Goal: Task Accomplishment & Management: Manage account settings

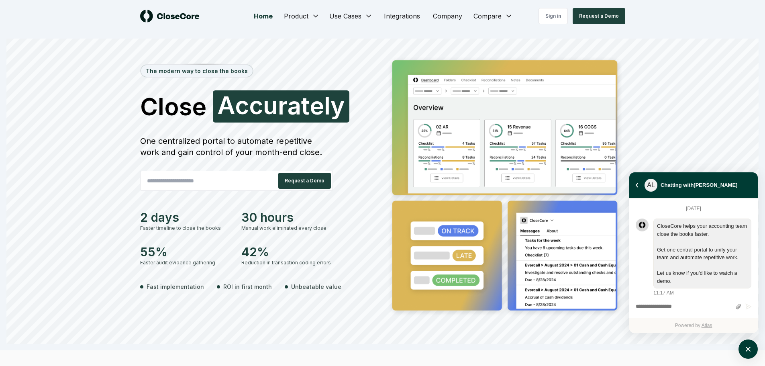
scroll to position [713, 0]
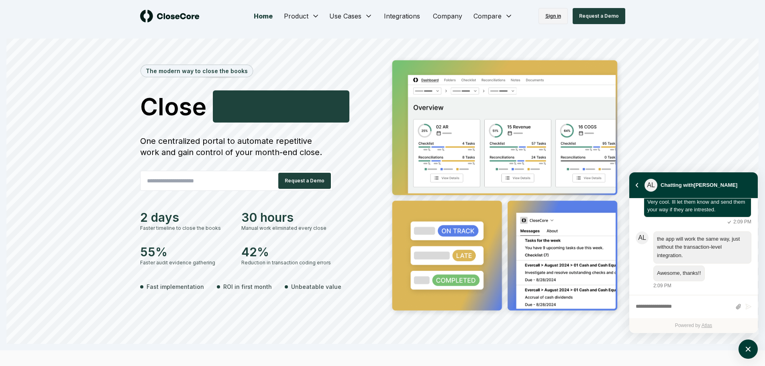
click at [556, 12] on link "Sign in" at bounding box center [553, 16] width 29 height 16
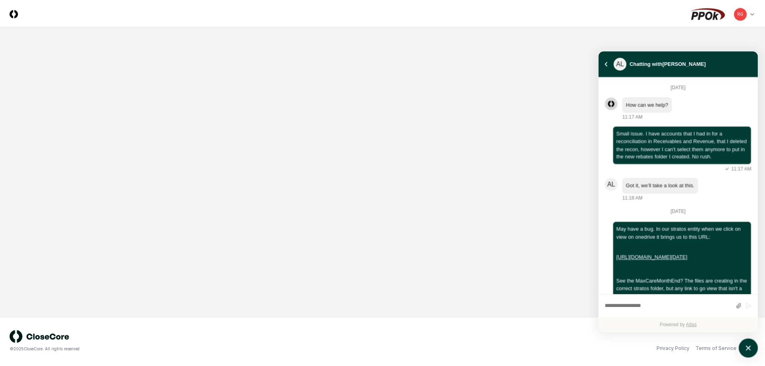
scroll to position [431, 0]
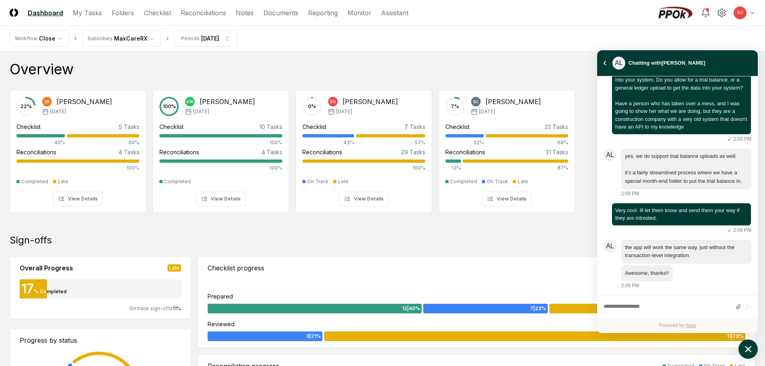
click at [755, 347] on button "atlas-launcher" at bounding box center [748, 348] width 19 height 19
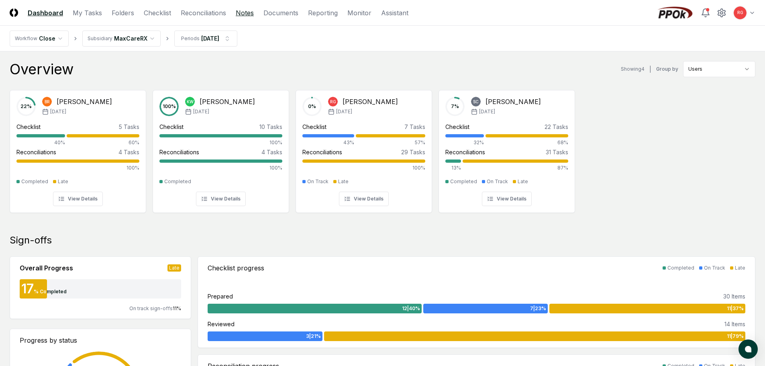
click at [245, 14] on link "Notes" at bounding box center [245, 13] width 18 height 10
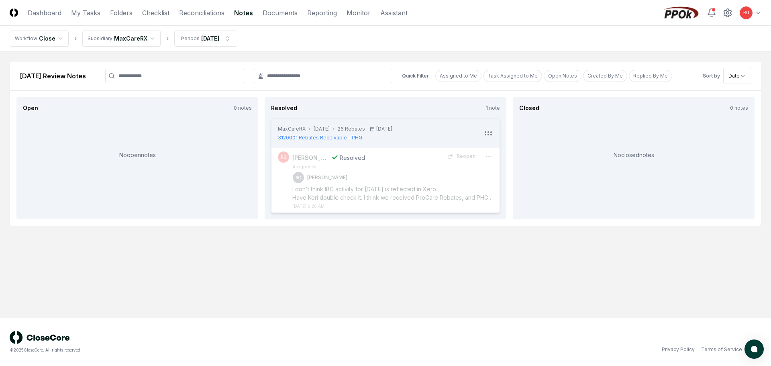
click at [129, 43] on html "CloseCore Dashboard My Tasks Folders Checklist Reconciliations Notes Documents …" at bounding box center [385, 183] width 771 height 366
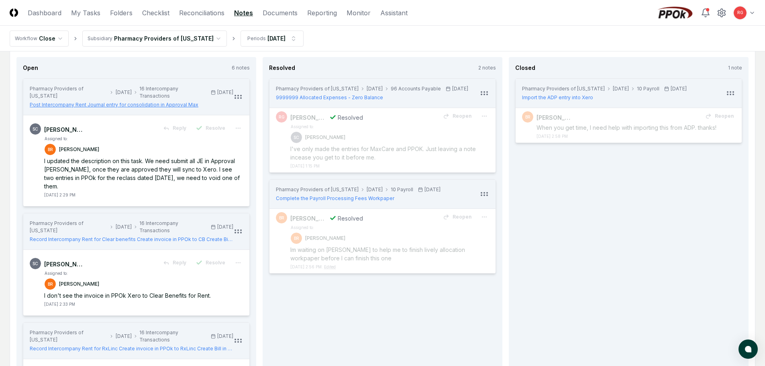
scroll to position [80, 0]
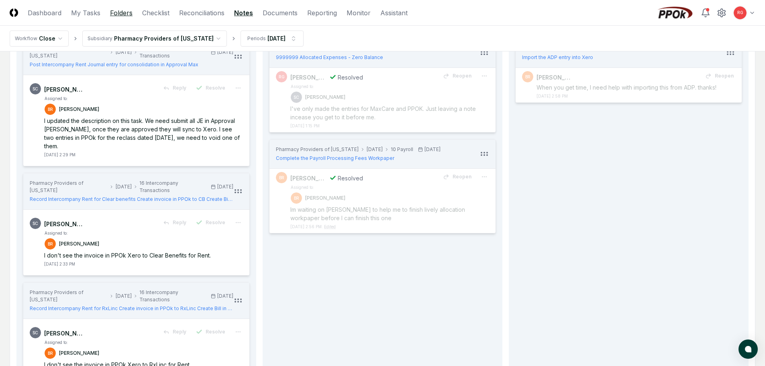
click at [127, 15] on link "Folders" at bounding box center [121, 13] width 22 height 10
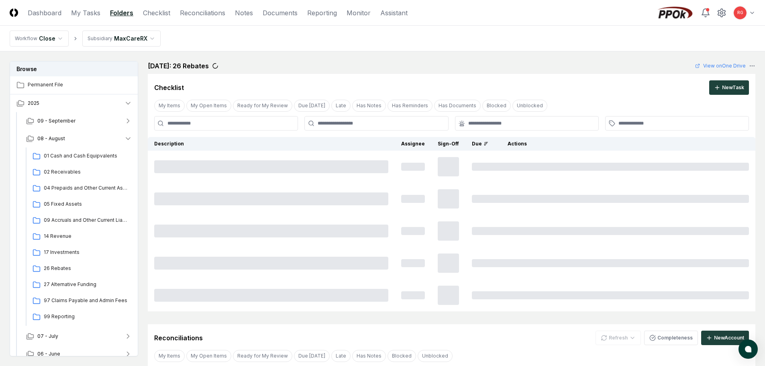
click at [106, 37] on html "CloseCore Dashboard My Tasks Folders Checklist Reconciliations Notes Documents …" at bounding box center [382, 336] width 765 height 673
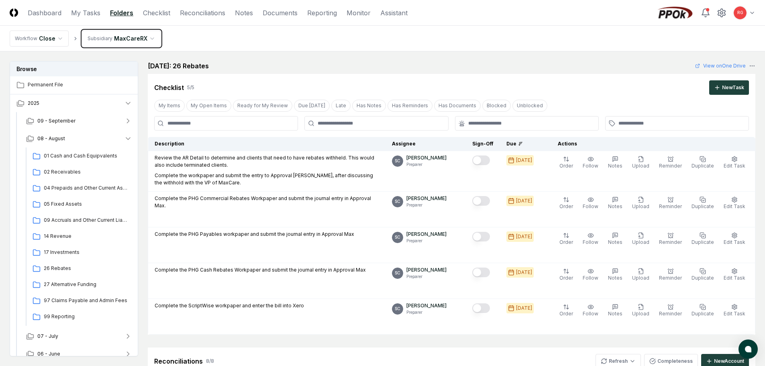
click at [163, 12] on link "Checklist" at bounding box center [156, 13] width 27 height 10
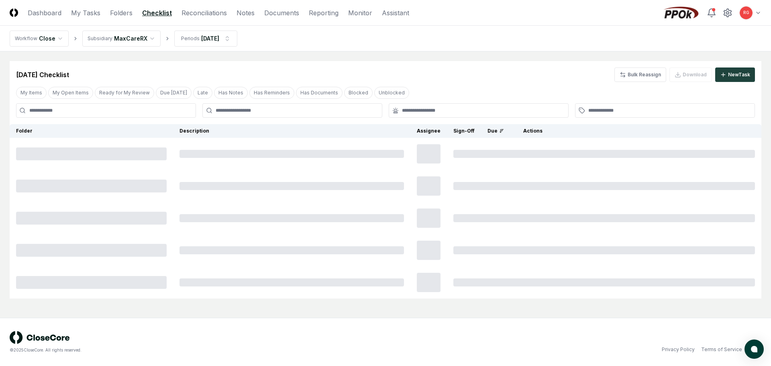
click at [125, 41] on html "CloseCore Dashboard My Tasks Folders Checklist Reconciliations Notes Documents …" at bounding box center [385, 183] width 771 height 366
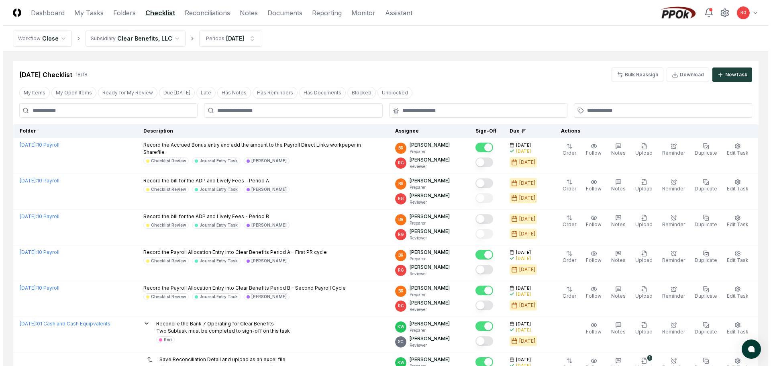
scroll to position [40, 0]
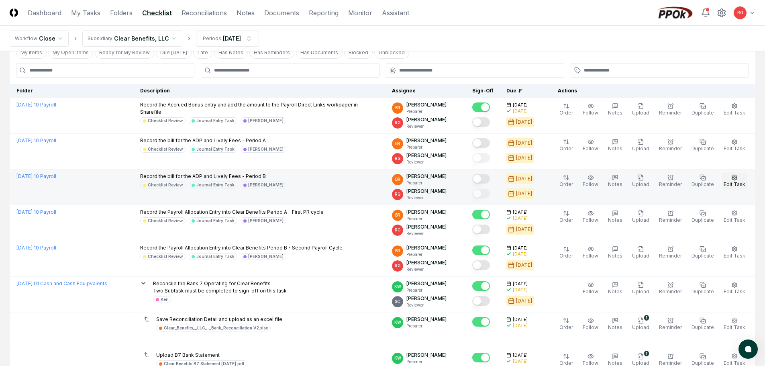
click at [731, 179] on button "Edit Task" at bounding box center [734, 181] width 25 height 17
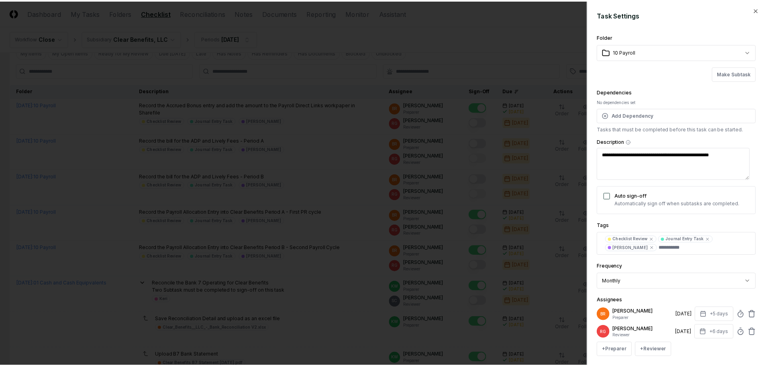
scroll to position [79, 0]
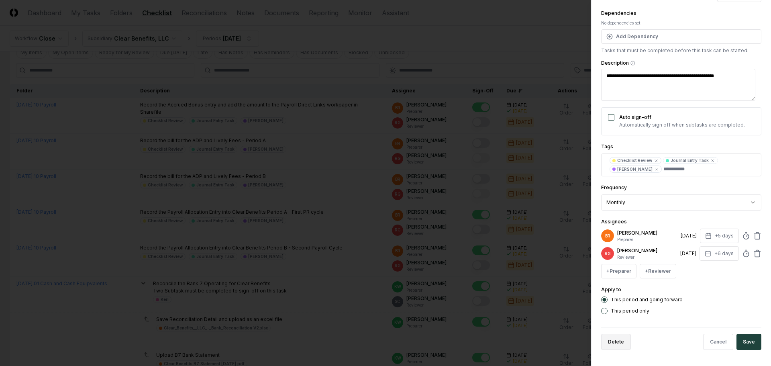
click at [607, 344] on button "Delete" at bounding box center [616, 342] width 30 height 16
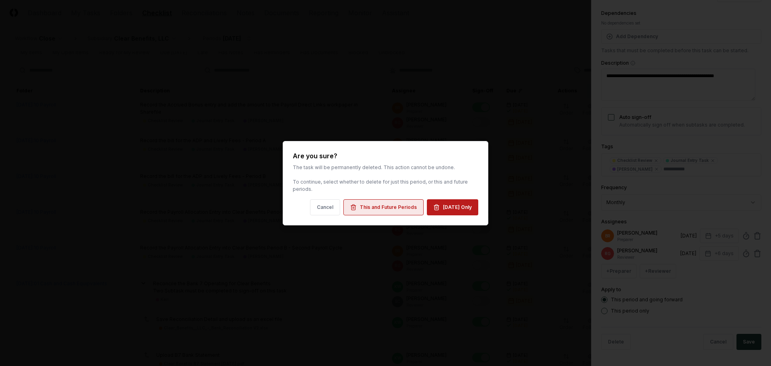
click at [380, 207] on div "This and Future Periods" at bounding box center [388, 207] width 57 height 7
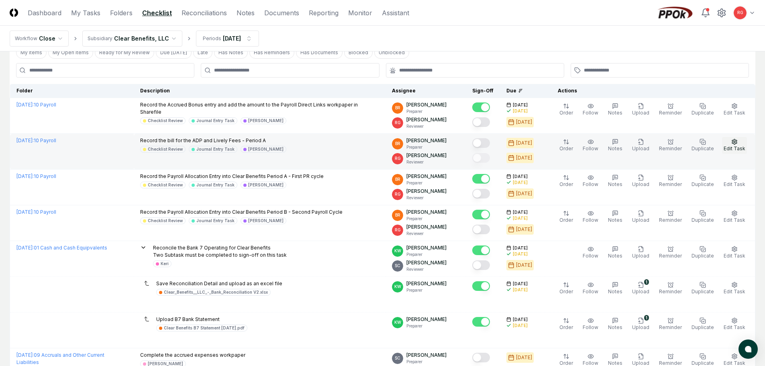
click at [736, 149] on span "Edit Task" at bounding box center [735, 148] width 22 height 6
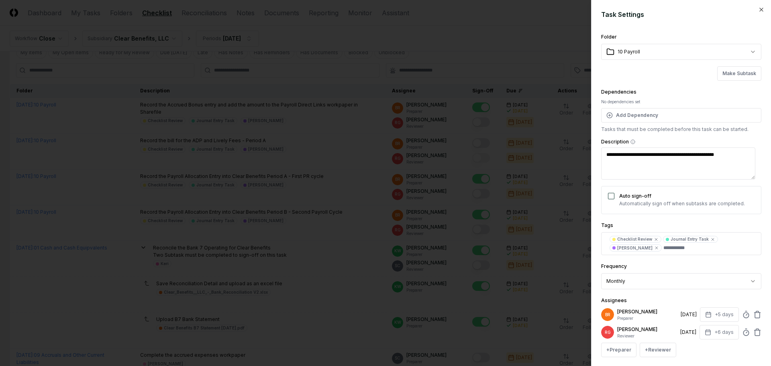
click at [714, 159] on textarea "**********" at bounding box center [678, 163] width 154 height 32
drag, startPoint x: 704, startPoint y: 152, endPoint x: 743, endPoint y: 159, distance: 39.2
click at [743, 159] on textarea "**********" at bounding box center [678, 163] width 154 height 32
type textarea "*"
type textarea "**********"
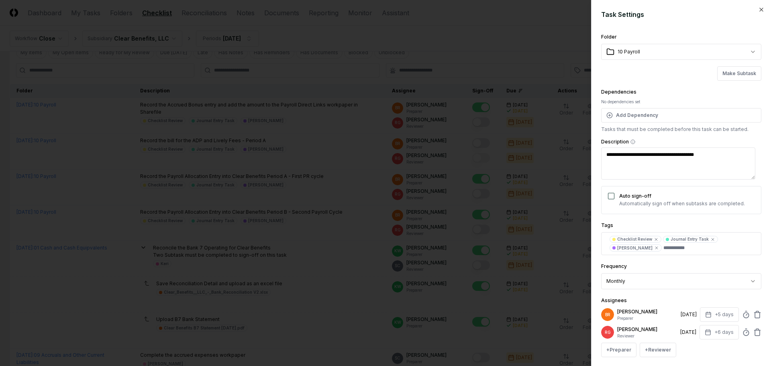
type textarea "*"
type textarea "**********"
click at [758, 10] on icon "button" at bounding box center [761, 9] width 6 height 6
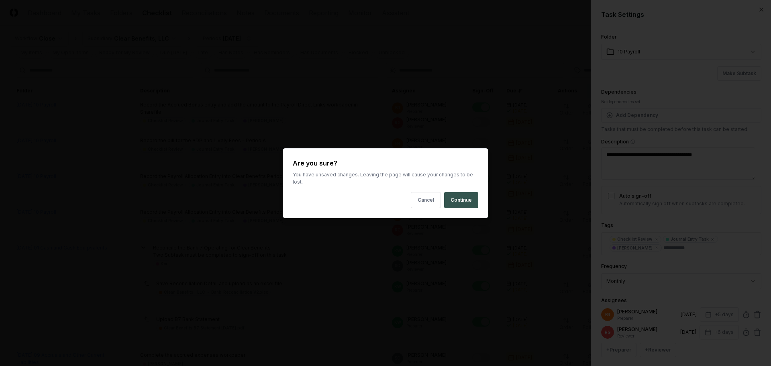
click at [461, 198] on button "Continue" at bounding box center [461, 200] width 34 height 16
type textarea "*"
type textarea "**********"
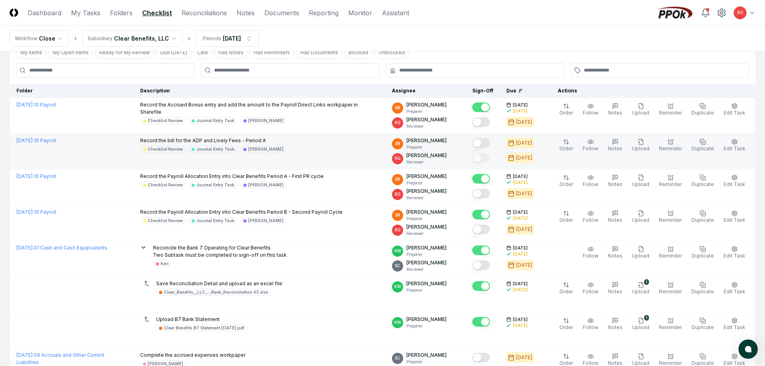
click at [170, 139] on p "Record the bill for the ADP and Lively Fees - Period A" at bounding box center [213, 140] width 146 height 7
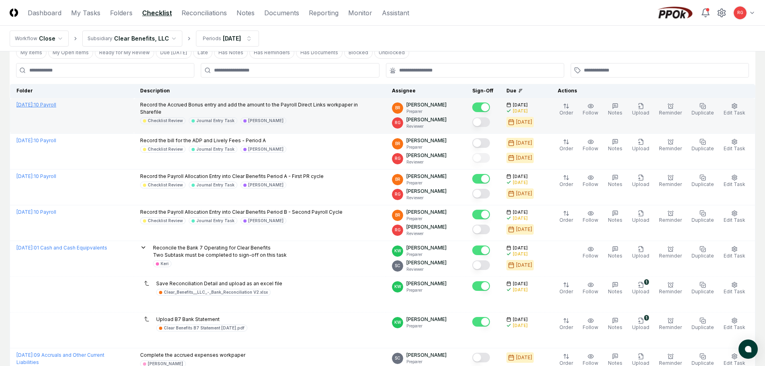
click at [56, 104] on link "August 2025 : 10 Payroll" at bounding box center [36, 105] width 40 height 6
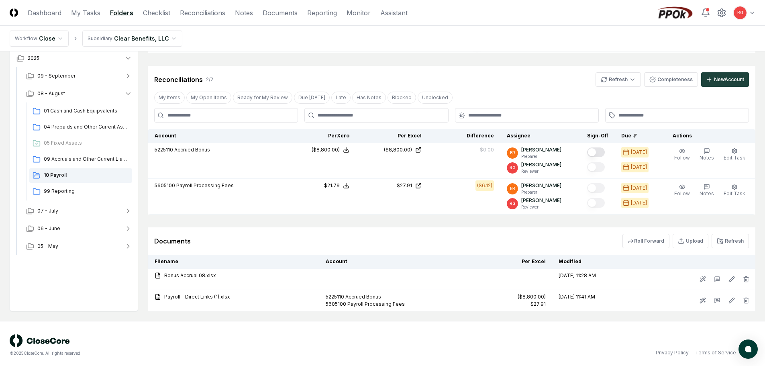
scroll to position [201, 0]
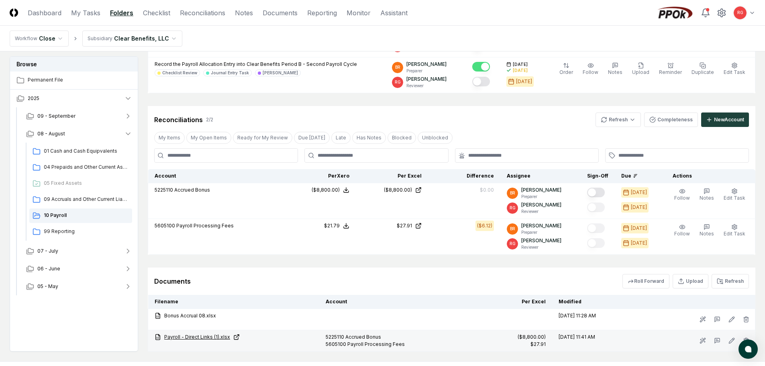
click at [176, 339] on link "Payroll - Direct Links (1).xlsx" at bounding box center [234, 336] width 158 height 7
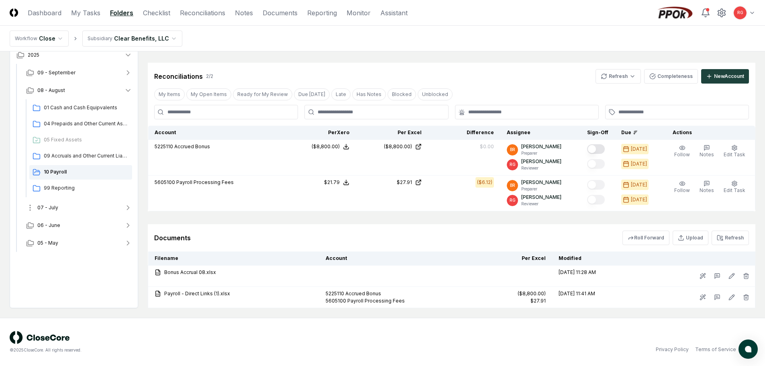
click at [55, 207] on span "07 - July" at bounding box center [47, 207] width 21 height 7
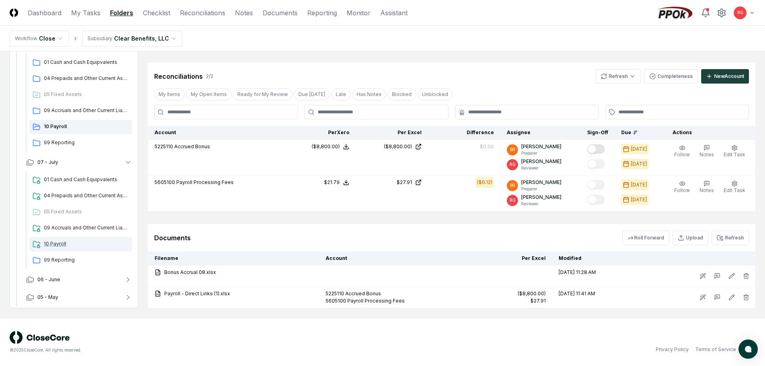
click at [62, 244] on span "10 Payroll" at bounding box center [86, 243] width 85 height 7
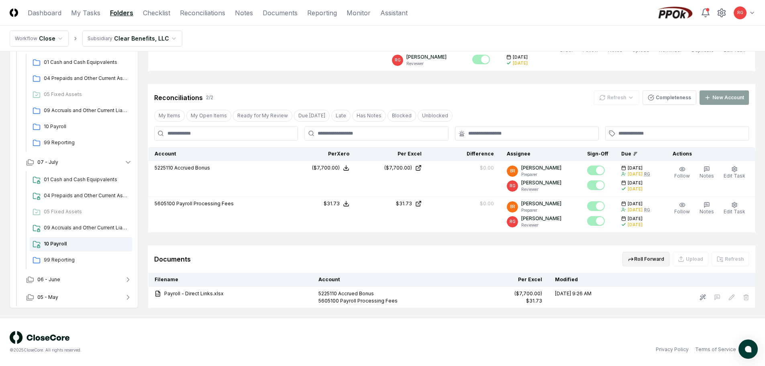
scroll to position [228, 0]
click at [644, 262] on button "Roll Forward" at bounding box center [646, 259] width 47 height 14
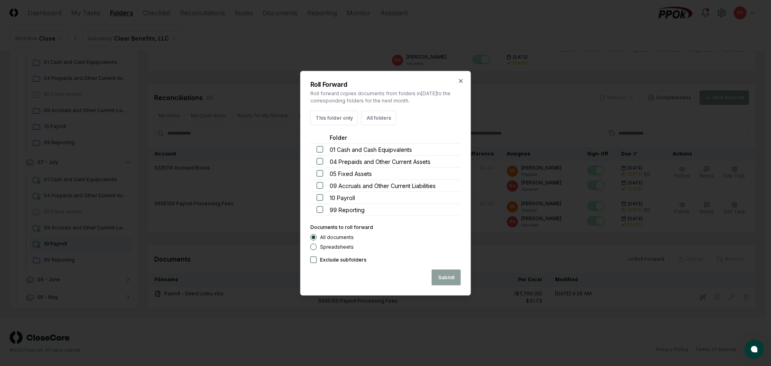
click at [319, 198] on button "button" at bounding box center [320, 197] width 6 height 6
click at [461, 78] on icon "button" at bounding box center [461, 81] width 6 height 6
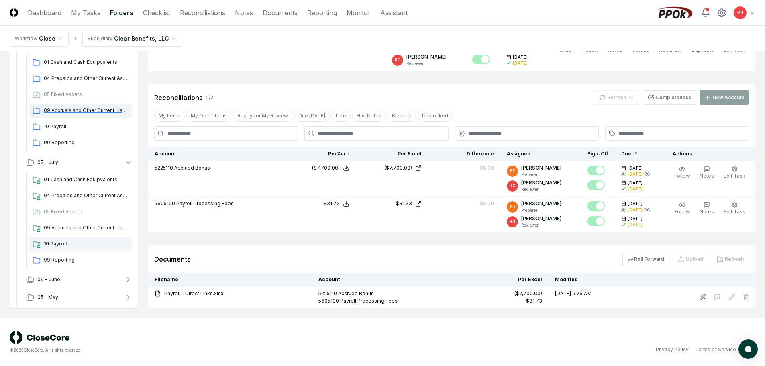
scroll to position [5, 0]
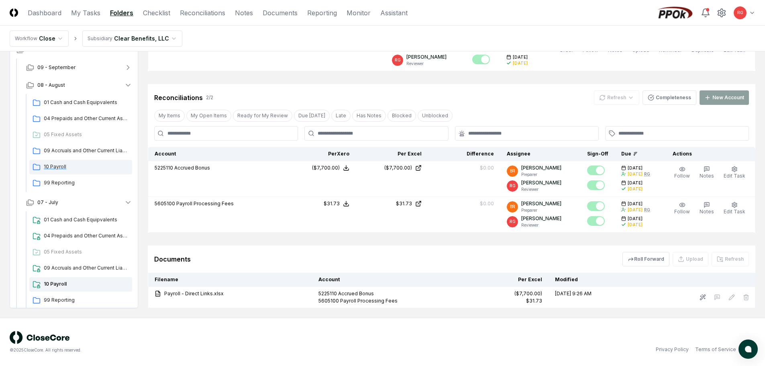
click at [59, 165] on span "10 Payroll" at bounding box center [86, 166] width 85 height 7
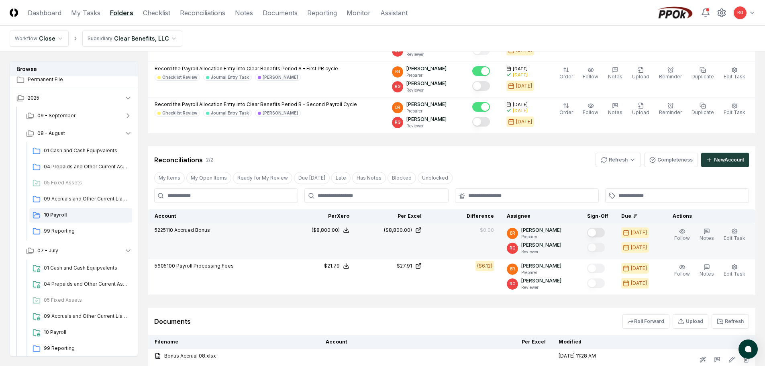
scroll to position [244, 0]
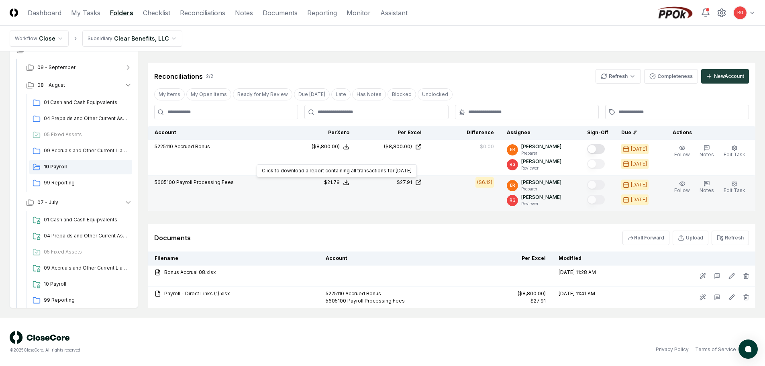
click at [349, 181] on icon at bounding box center [346, 182] width 6 height 6
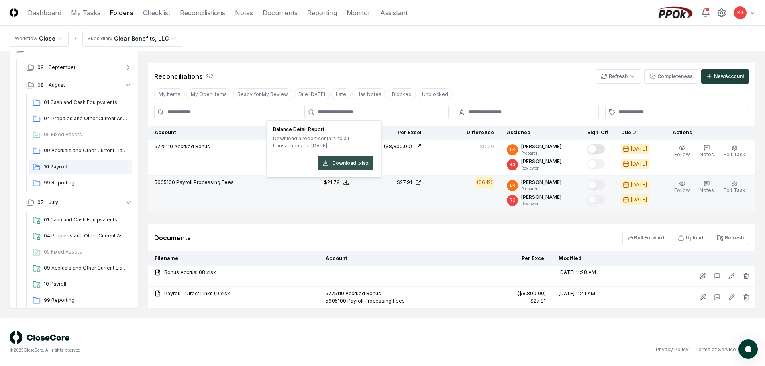
click at [349, 165] on button "Download .xlsx" at bounding box center [346, 163] width 56 height 14
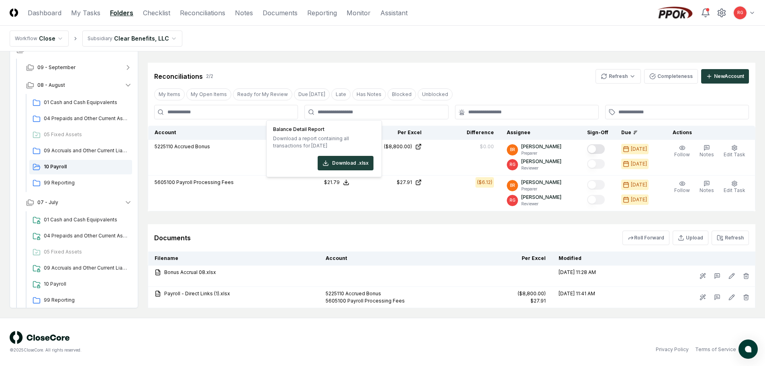
click at [402, 75] on div "Reconciliations 2 / 2 Refresh Completeness New Account" at bounding box center [451, 76] width 595 height 14
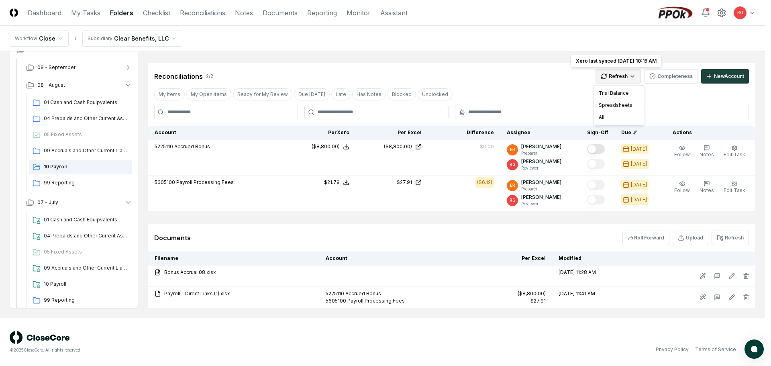
click at [634, 77] on html "CloseCore Dashboard My Tasks Folders Checklist Reconciliations Notes Documents …" at bounding box center [385, 61] width 771 height 610
click at [539, 68] on html "CloseCore Dashboard My Tasks Folders Checklist Reconciliations Notes Documents …" at bounding box center [385, 61] width 771 height 610
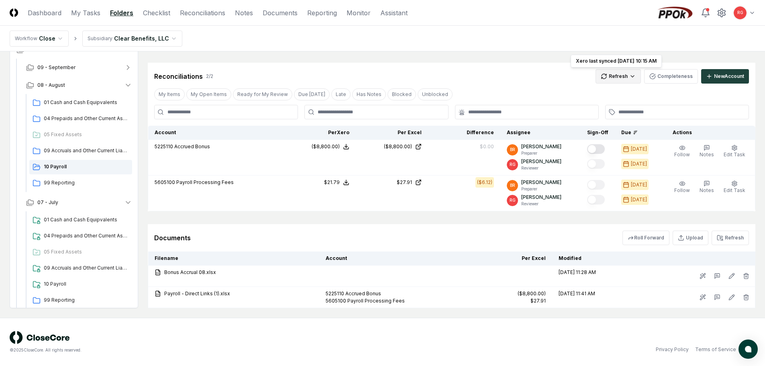
click at [622, 75] on html "CloseCore Dashboard My Tasks Folders Checklist Reconciliations Notes Documents …" at bounding box center [382, 61] width 765 height 610
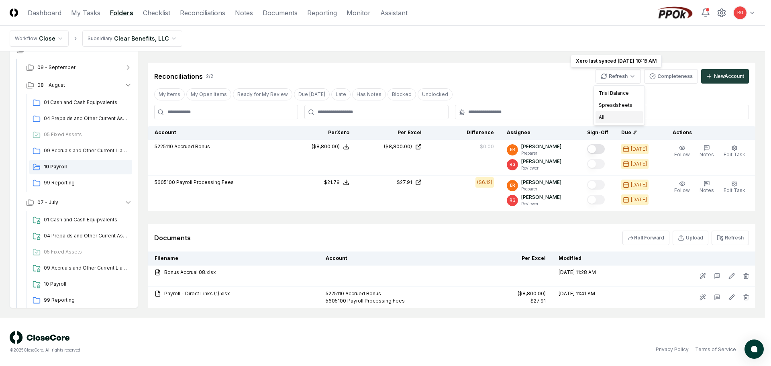
click at [617, 119] on div "All" at bounding box center [619, 117] width 47 height 12
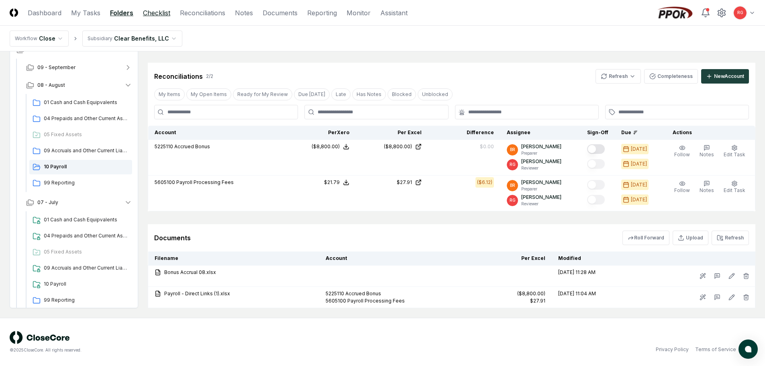
click at [162, 13] on link "Checklist" at bounding box center [156, 13] width 27 height 10
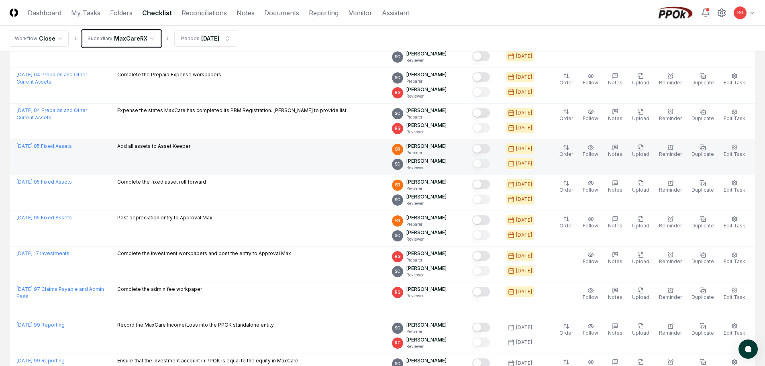
scroll to position [723, 0]
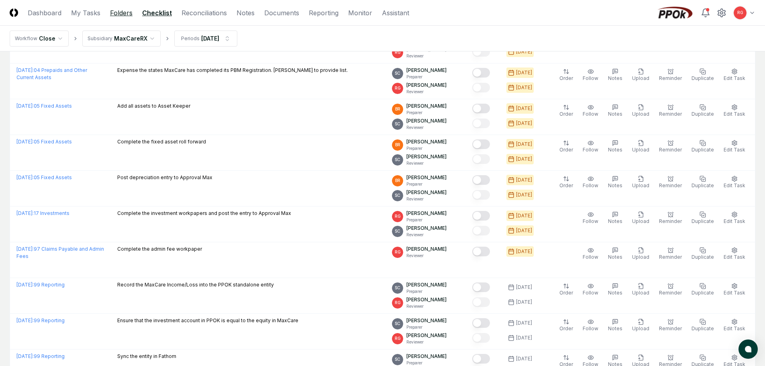
click at [120, 14] on link "Folders" at bounding box center [121, 13] width 22 height 10
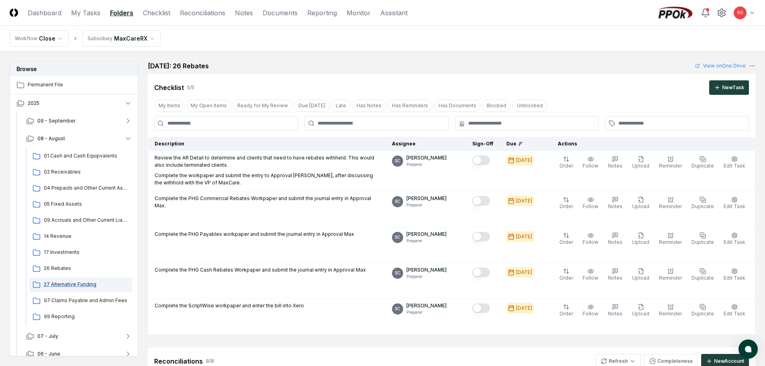
click at [76, 286] on span "27 Alternative Funding" at bounding box center [86, 284] width 85 height 7
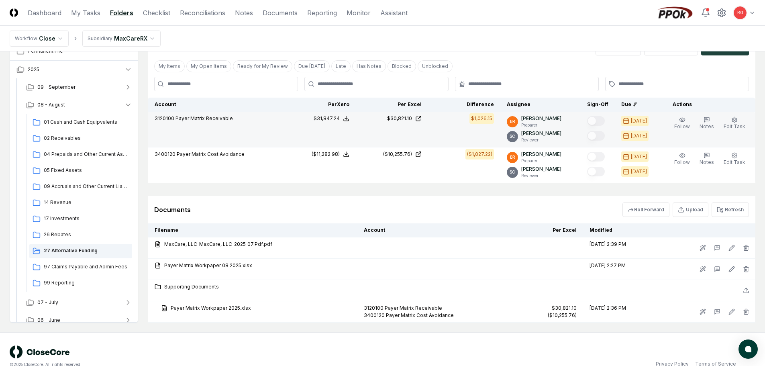
scroll to position [161, 0]
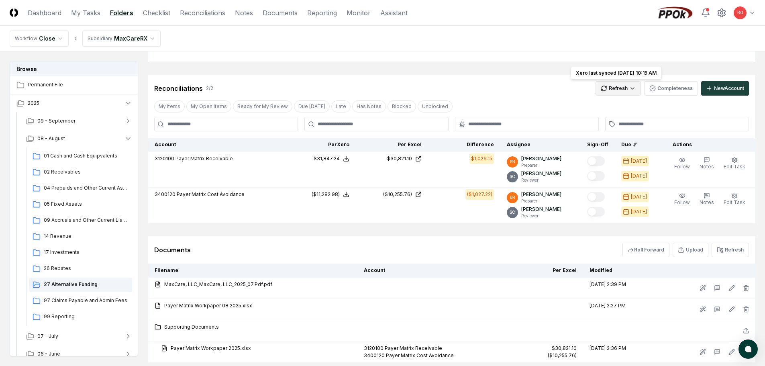
click at [631, 90] on html "CloseCore Dashboard My Tasks Folders Checklist Reconciliations Notes Documents …" at bounding box center [382, 129] width 765 height 581
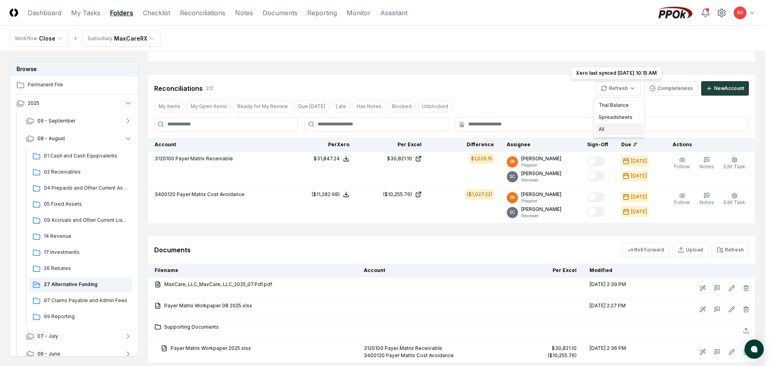
click at [621, 128] on div "All" at bounding box center [619, 129] width 47 height 12
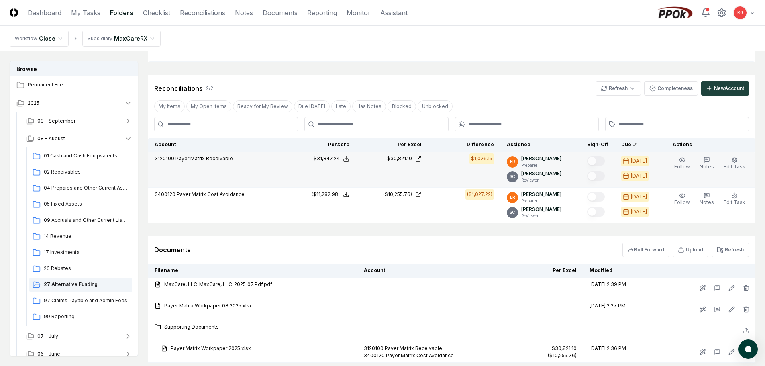
scroll to position [215, 0]
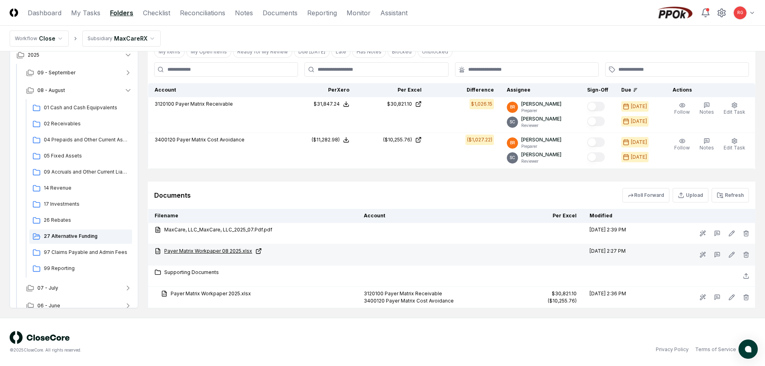
click at [212, 249] on link "Payer Matrix Workpaper 08 2025.xlsx" at bounding box center [253, 250] width 196 height 7
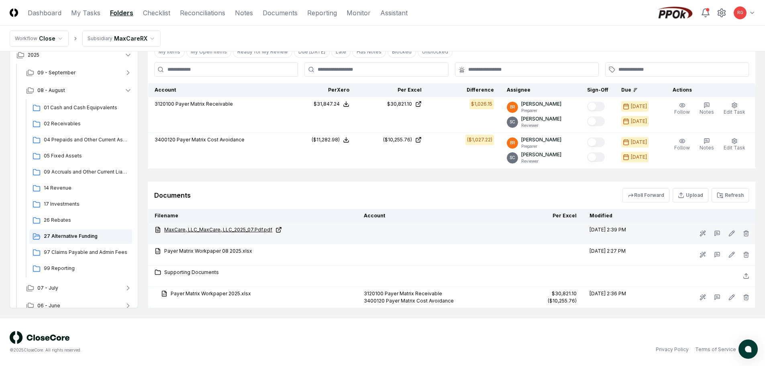
click at [234, 230] on link "MaxCare, LLC_MaxCare, LLC_2025_07.Pdf.pdf" at bounding box center [253, 229] width 196 height 7
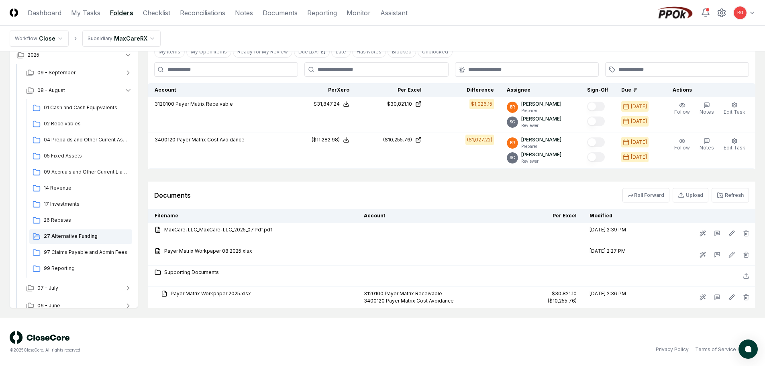
scroll to position [175, 0]
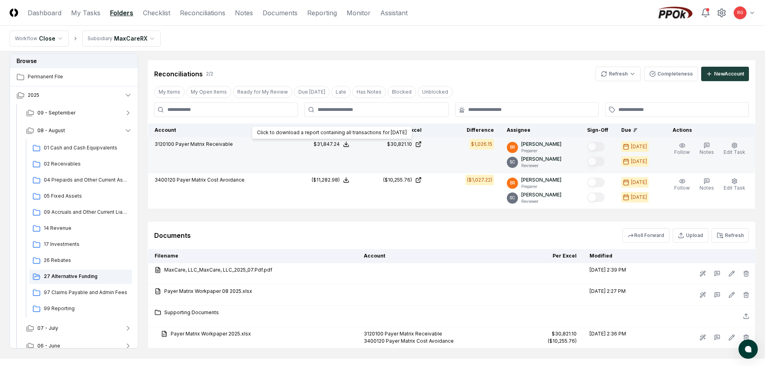
click at [349, 146] on icon at bounding box center [346, 144] width 6 height 6
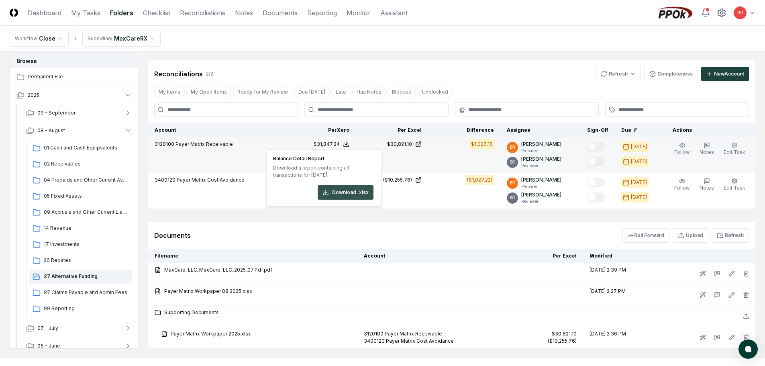
click at [346, 196] on button "Download .xlsx" at bounding box center [346, 192] width 56 height 14
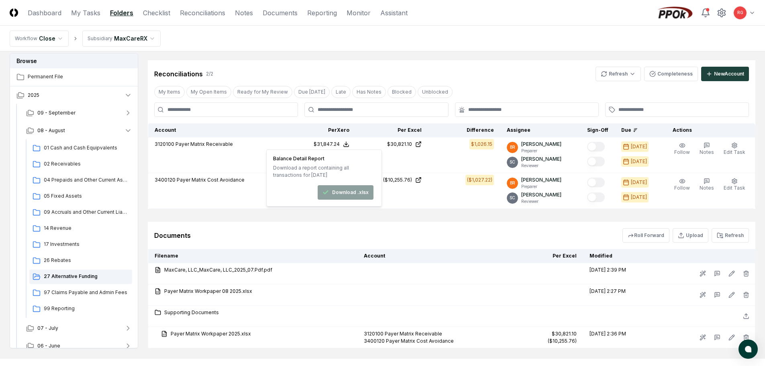
click at [492, 65] on div "Reconciliations 2 / 2 Refresh Completeness New Account" at bounding box center [452, 70] width 608 height 21
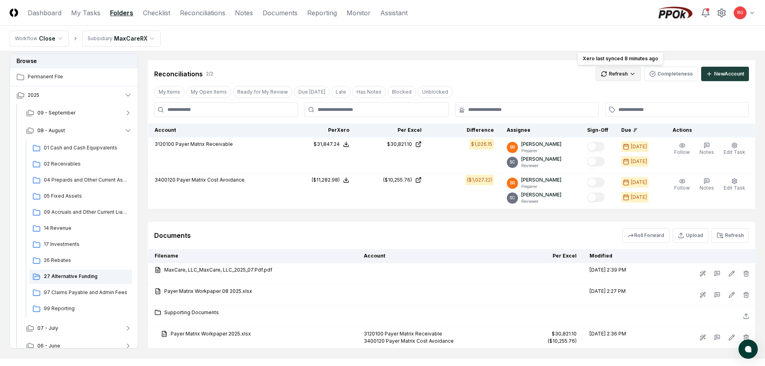
click at [616, 69] on html "CloseCore Dashboard My Tasks Folders Checklist Reconciliations Notes Documents …" at bounding box center [382, 115] width 765 height 581
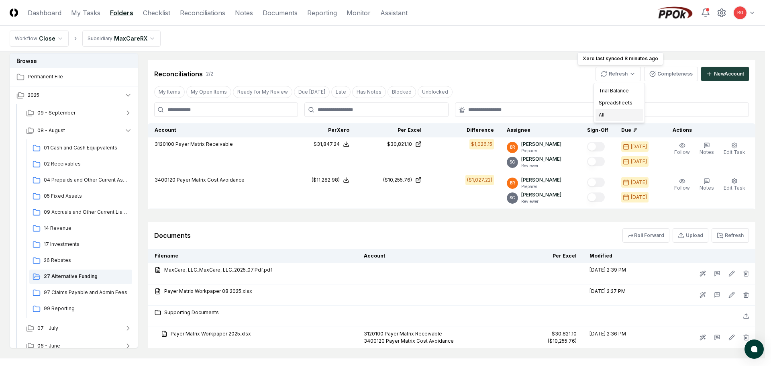
click at [609, 114] on div "All" at bounding box center [619, 115] width 47 height 12
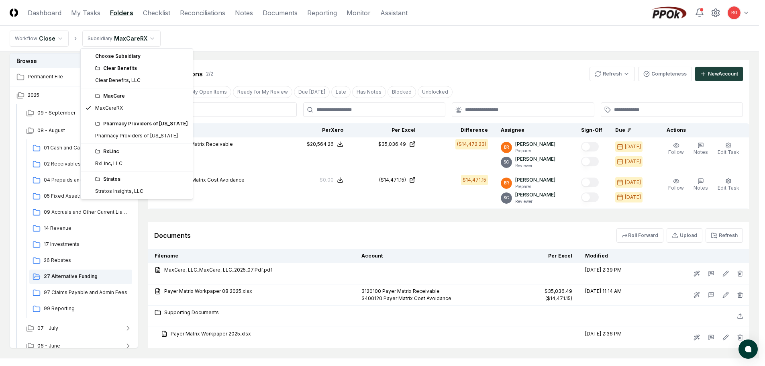
click at [127, 38] on html "CloseCore Dashboard My Tasks Folders Checklist Reconciliations Notes Documents …" at bounding box center [382, 115] width 765 height 581
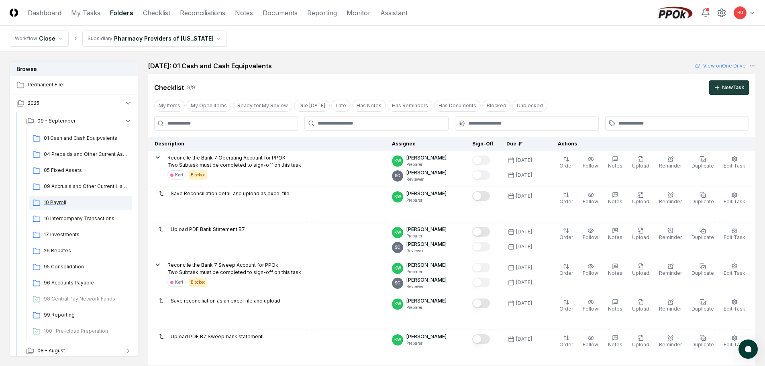
click at [56, 204] on span "10 Payroll" at bounding box center [86, 202] width 85 height 7
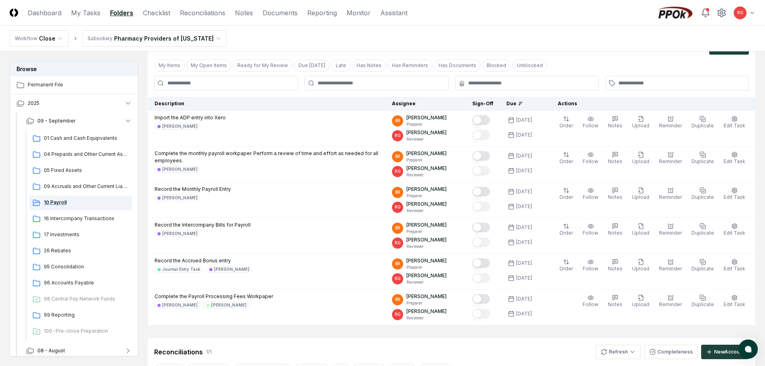
scroll to position [58, 0]
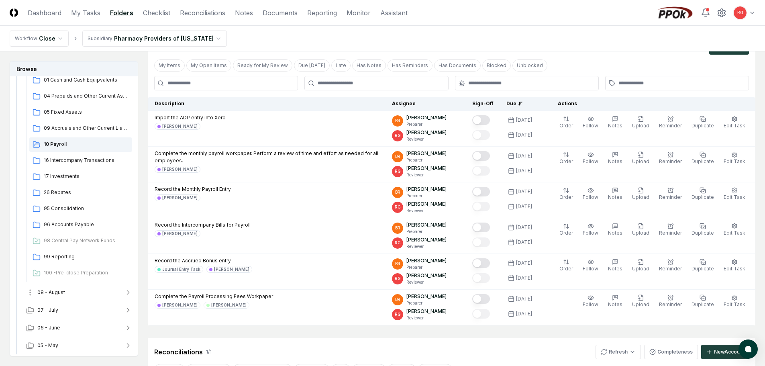
click at [55, 294] on span "08 - August" at bounding box center [51, 292] width 28 height 7
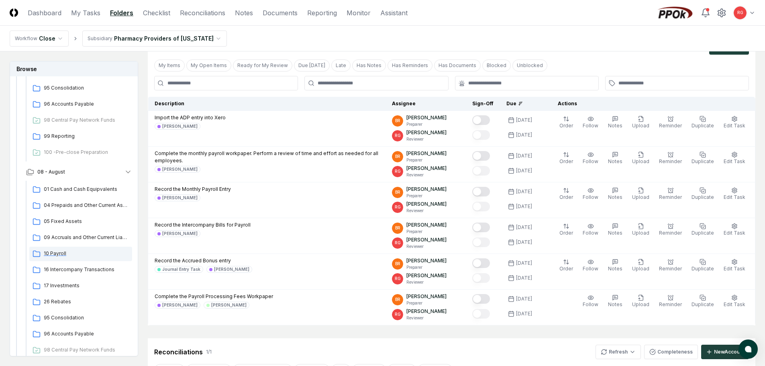
click at [59, 255] on span "10 Payroll" at bounding box center [86, 253] width 85 height 7
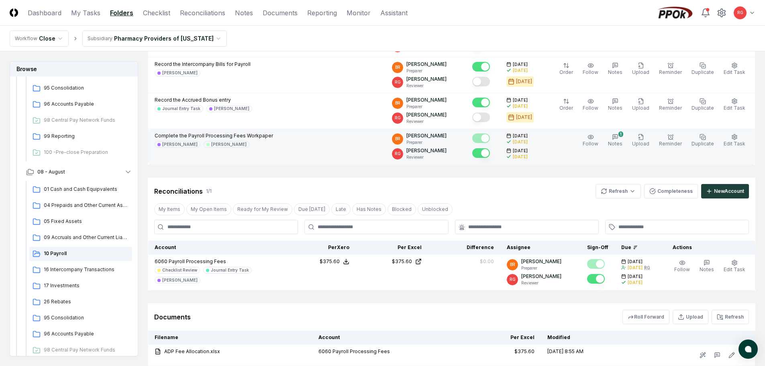
scroll to position [241, 0]
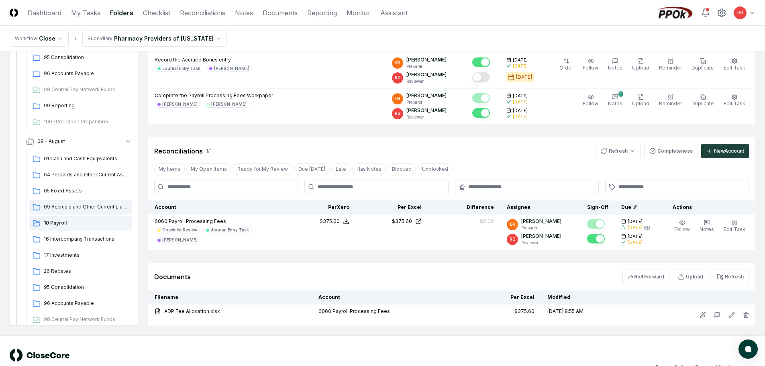
click at [72, 205] on span "09 Accruals and Other Current Liabilities" at bounding box center [86, 206] width 85 height 7
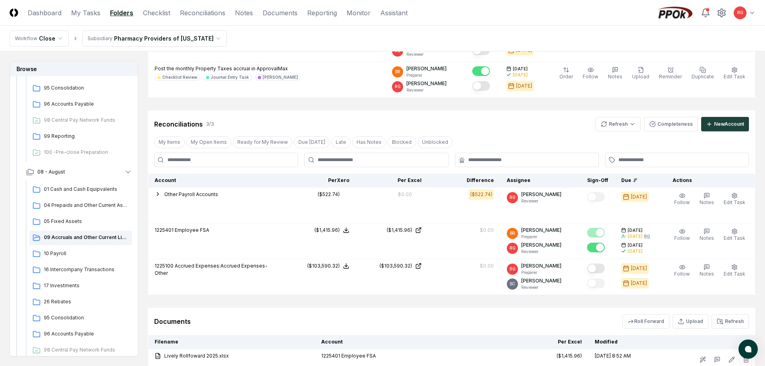
scroll to position [241, 0]
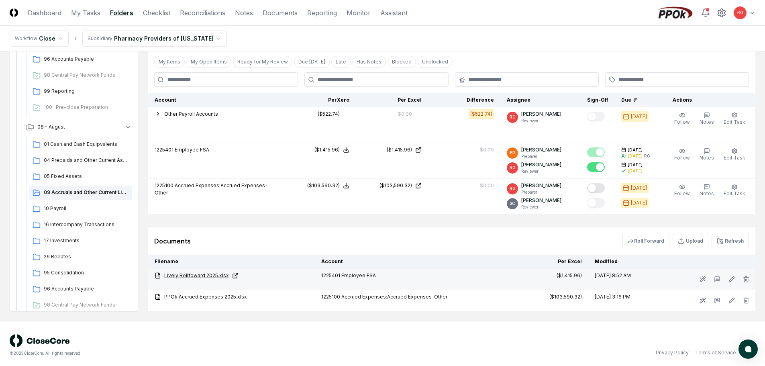
click at [199, 277] on link "Lively Rollfoward 2025.xlsx" at bounding box center [232, 275] width 154 height 7
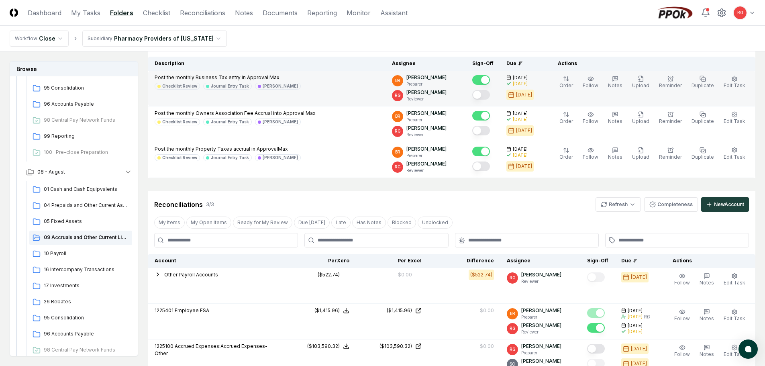
scroll to position [0, 0]
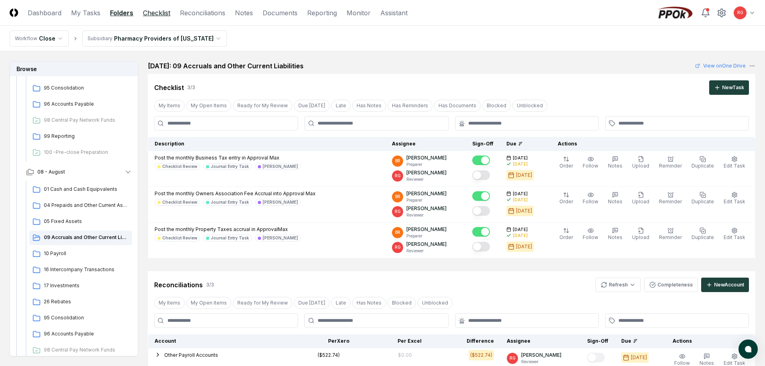
click at [159, 14] on link "Checklist" at bounding box center [156, 13] width 27 height 10
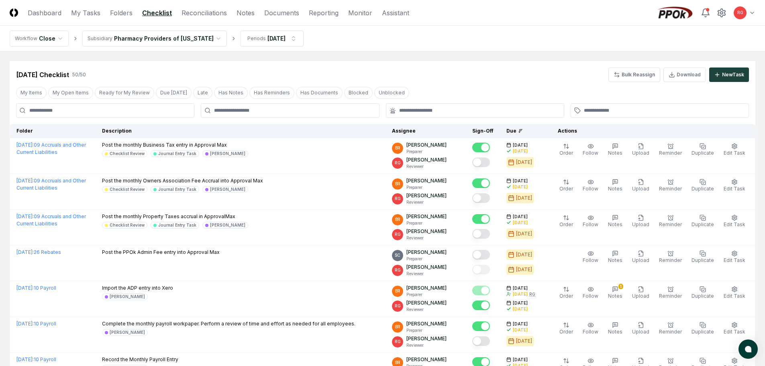
click at [266, 114] on div at bounding box center [290, 110] width 178 height 14
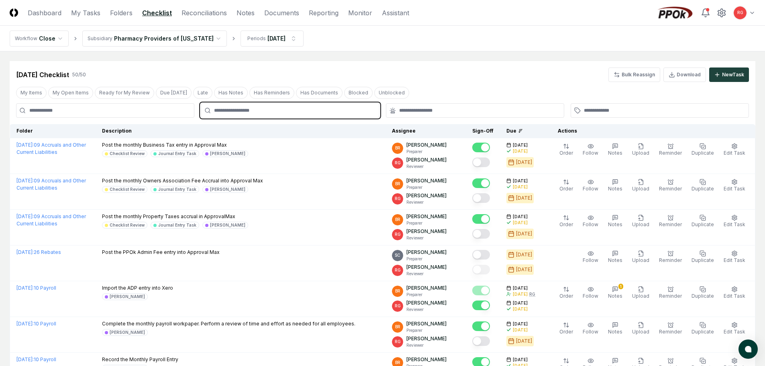
click at [266, 111] on input "text" at bounding box center [294, 110] width 160 height 7
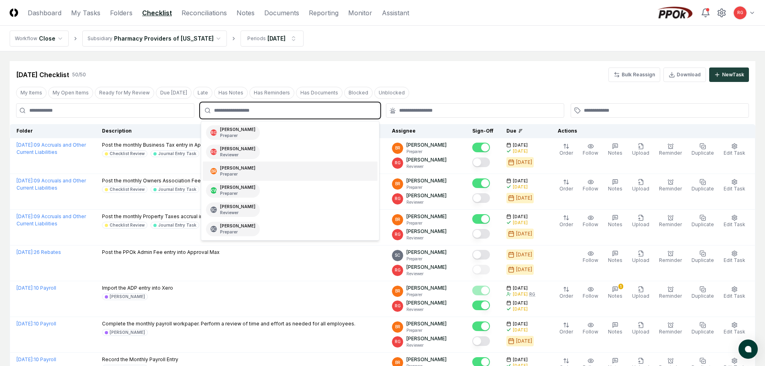
click at [228, 168] on div "Bobbi Rowland Preparer" at bounding box center [237, 171] width 35 height 12
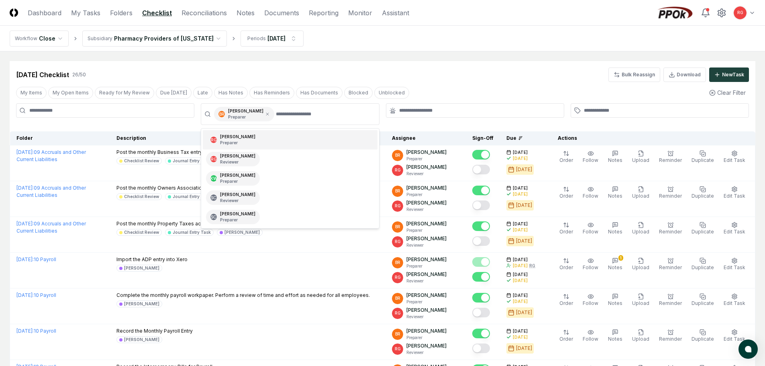
click at [449, 71] on div "Aug 2025 Checklist 26 / 50 Bulk Reassign Download New Task" at bounding box center [382, 74] width 733 height 14
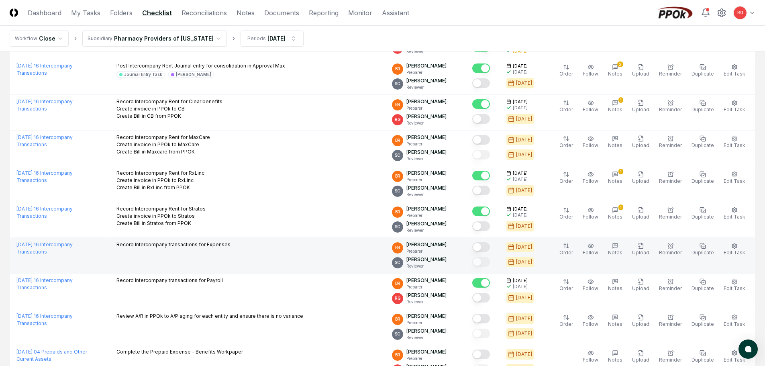
scroll to position [763, 0]
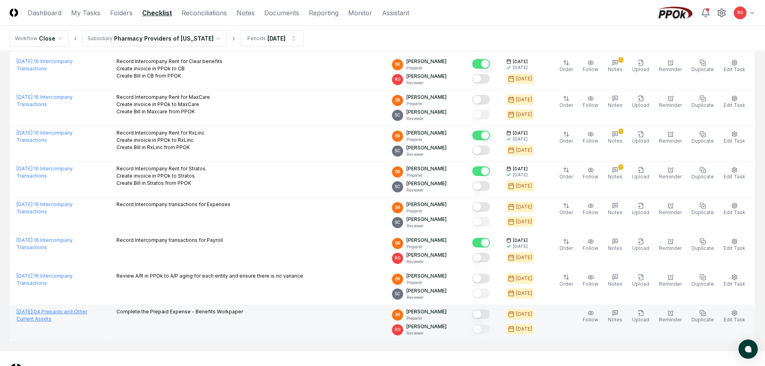
click at [72, 313] on link "August 2025 : 04 Prepaids and Other Current Assets" at bounding box center [51, 315] width 71 height 13
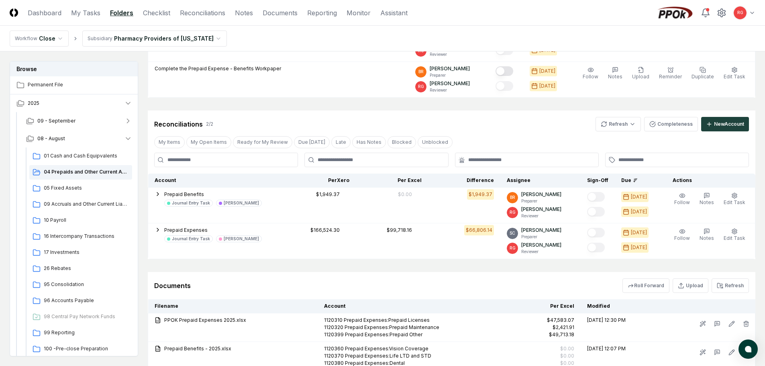
scroll to position [223, 0]
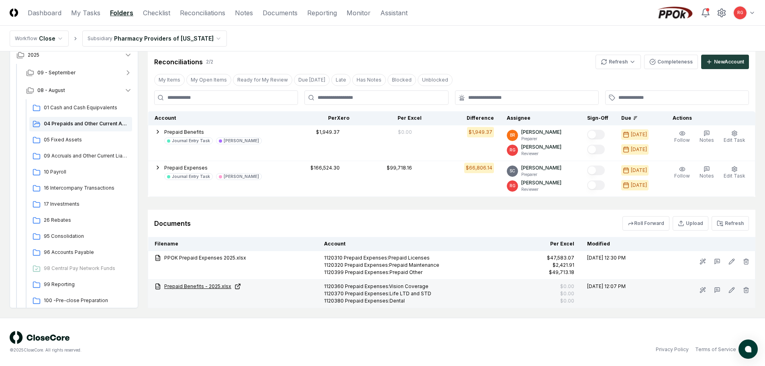
click at [190, 288] on link "Prepaid Benefits - 2025.xlsx" at bounding box center [233, 286] width 157 height 7
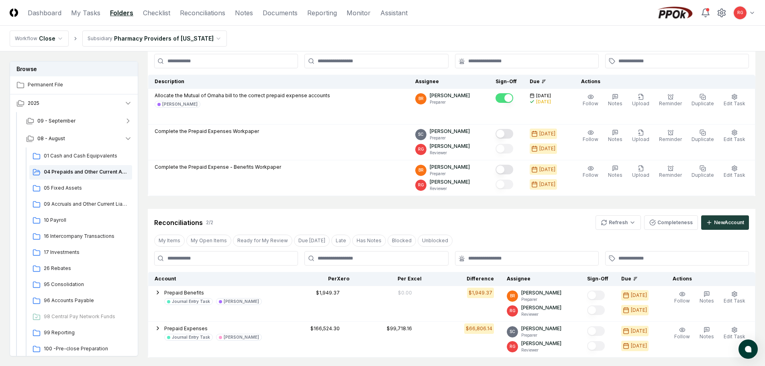
scroll to position [143, 0]
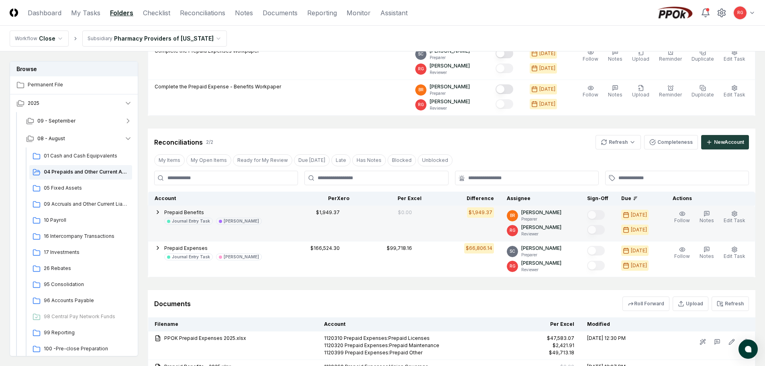
click at [159, 210] on icon "button" at bounding box center [158, 212] width 6 height 6
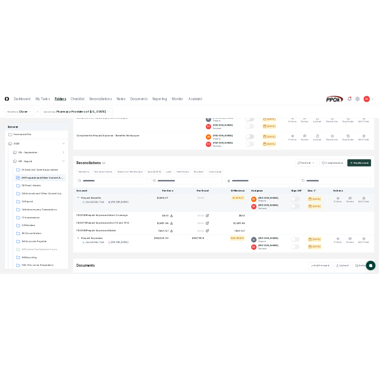
scroll to position [183, 0]
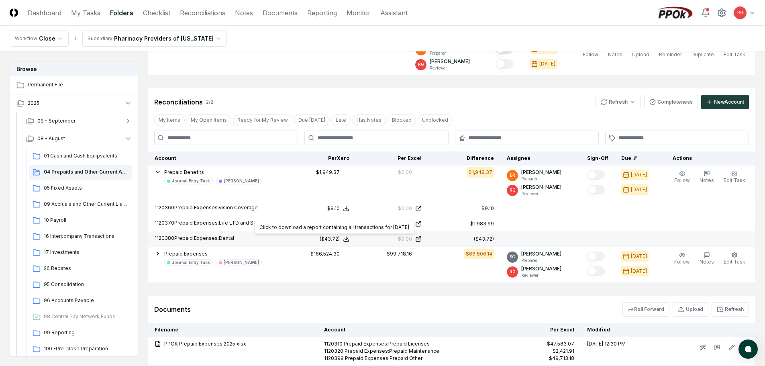
click at [349, 238] on icon at bounding box center [346, 239] width 6 height 6
click at [350, 221] on button "Download .xlsx" at bounding box center [346, 220] width 56 height 14
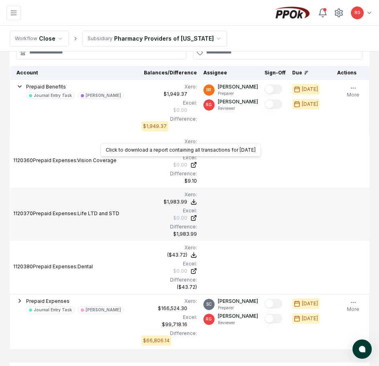
scroll to position [384, 0]
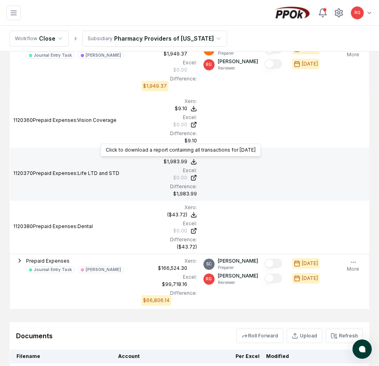
click at [197, 162] on icon at bounding box center [193, 161] width 6 height 6
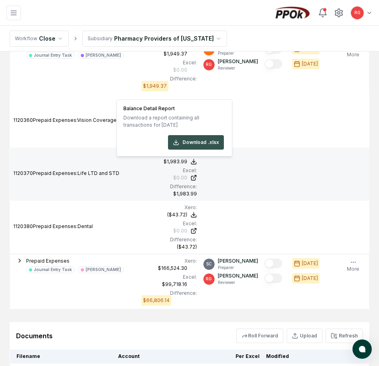
click at [194, 141] on button "Download .xlsx" at bounding box center [196, 142] width 56 height 14
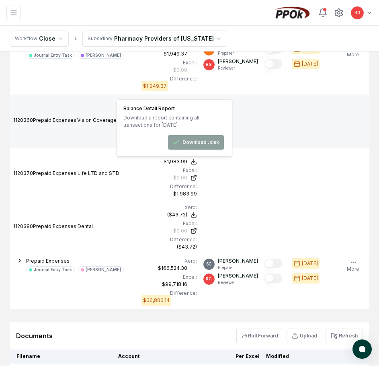
click at [279, 116] on td at bounding box center [275, 120] width 28 height 53
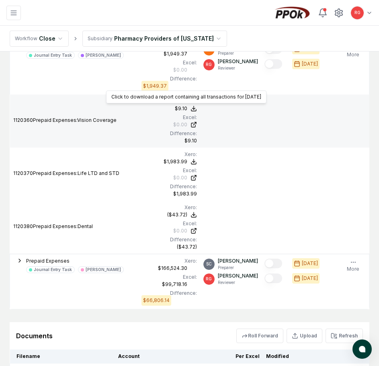
click at [195, 108] on polyline at bounding box center [193, 108] width 3 height 1
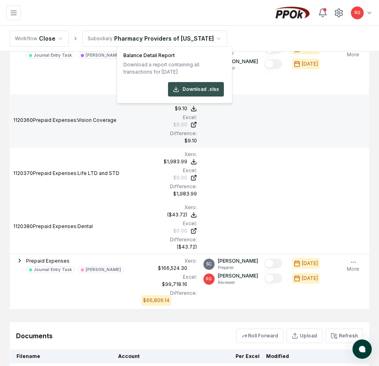
click at [206, 92] on button "Download .xlsx" at bounding box center [196, 89] width 56 height 14
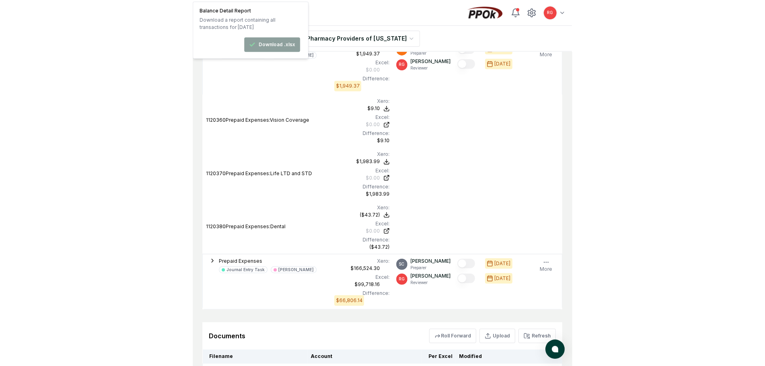
scroll to position [269, 0]
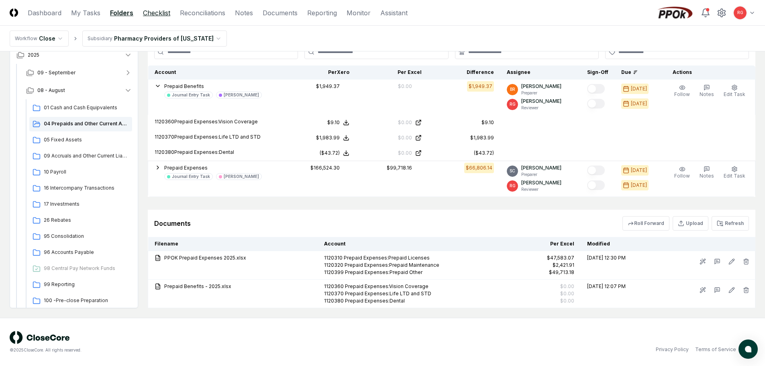
click at [149, 10] on link "Checklist" at bounding box center [156, 13] width 27 height 10
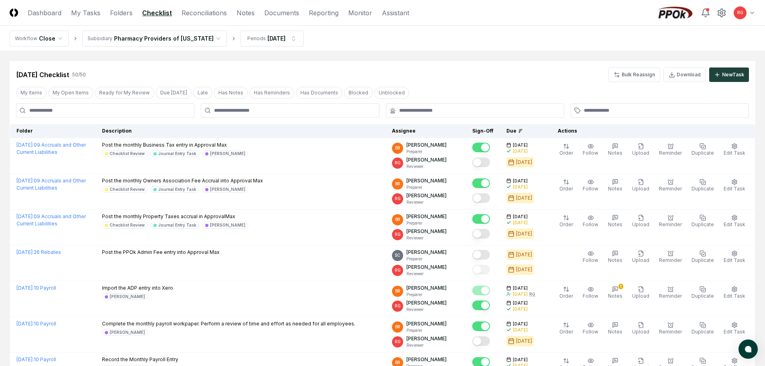
click at [222, 106] on div at bounding box center [290, 110] width 178 height 14
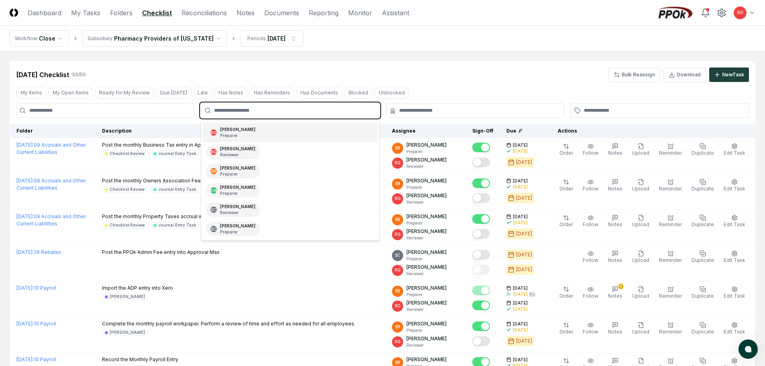
click at [224, 112] on input "text" at bounding box center [294, 110] width 160 height 7
click at [229, 166] on div "Bobbi Rowland Preparer" at bounding box center [237, 171] width 35 height 12
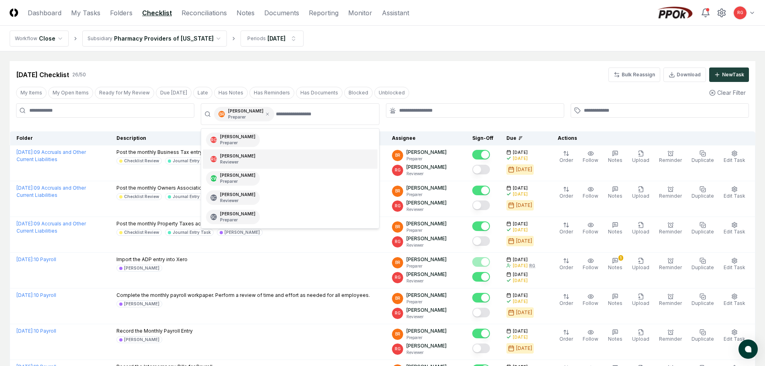
click at [507, 68] on div "Aug 2025 Checklist 26 / 50 Bulk Reassign Download New Task" at bounding box center [382, 74] width 733 height 14
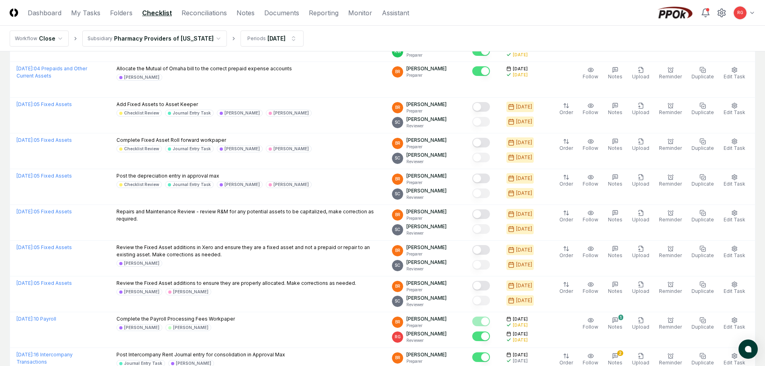
scroll to position [153, 0]
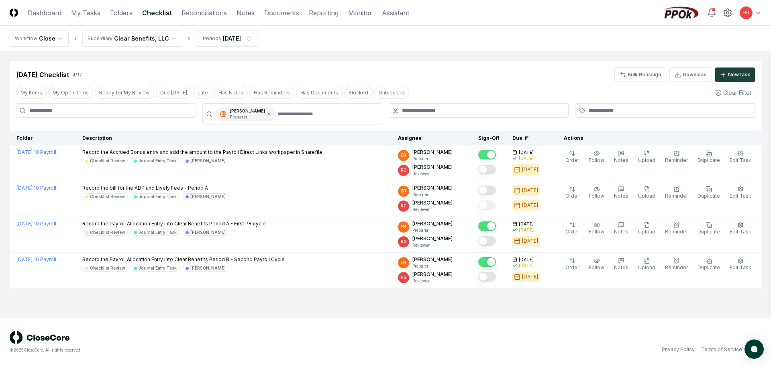
click at [146, 41] on html "CloseCore Dashboard My Tasks Folders Checklist Reconciliations Notes Documents …" at bounding box center [385, 183] width 771 height 366
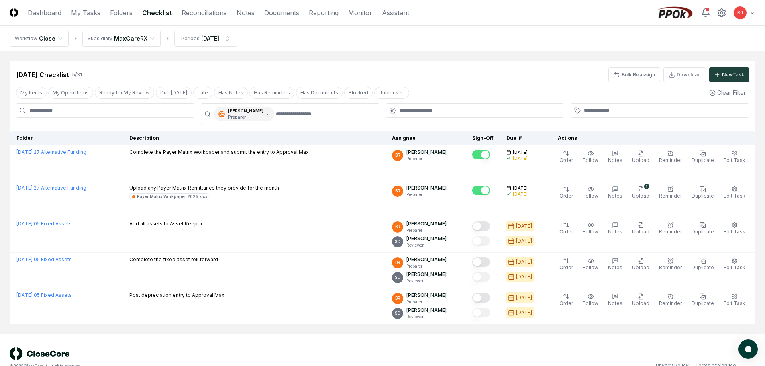
click at [137, 47] on nav "Workflow Close Subsidiary MaxCareRX Periods Aug 2025" at bounding box center [382, 39] width 765 height 26
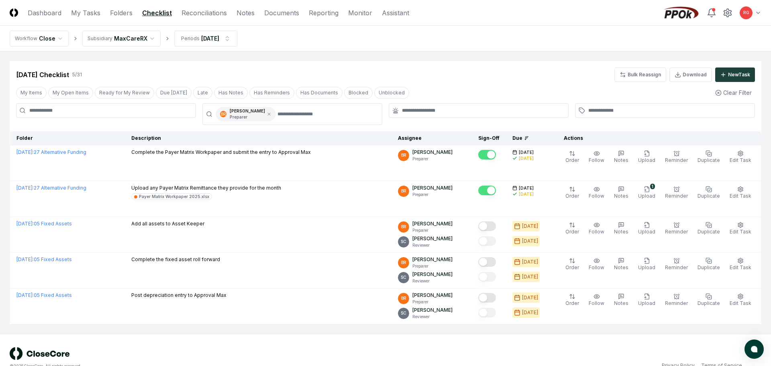
click at [131, 41] on html "CloseCore Dashboard My Tasks Folders Checklist Reconciliations Notes Documents …" at bounding box center [385, 191] width 771 height 382
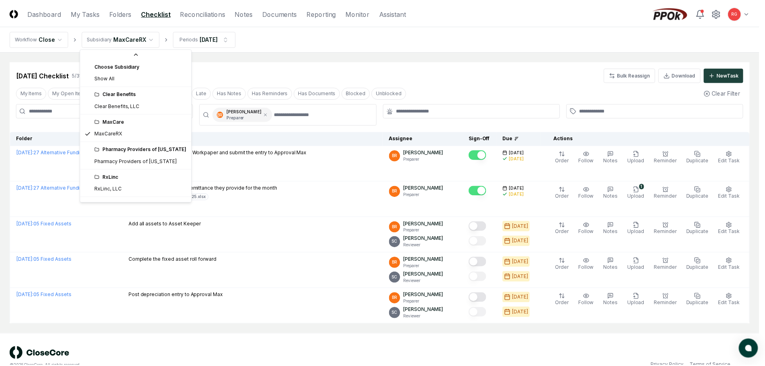
scroll to position [22, 0]
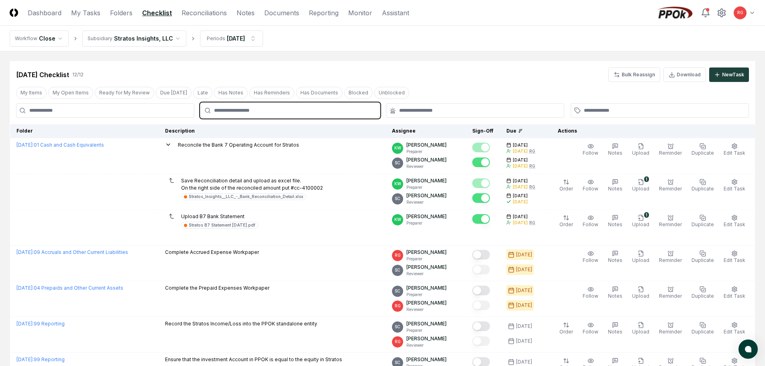
click at [241, 112] on input "text" at bounding box center [294, 110] width 160 height 7
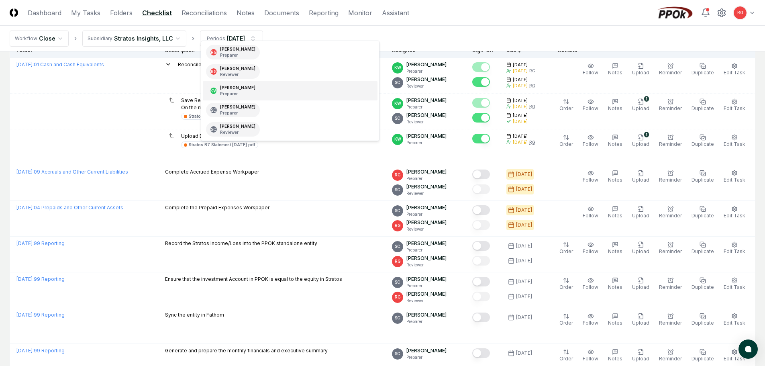
scroll to position [40, 0]
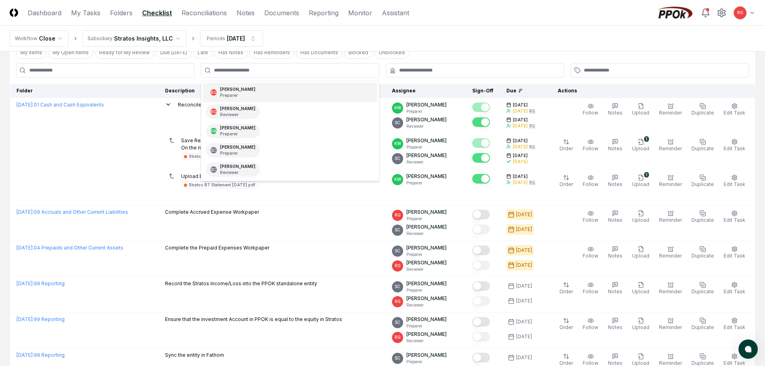
click at [425, 43] on nav "Workflow Close Subsidiary Stratos Insights, LLC Periods Aug 2025" at bounding box center [382, 39] width 765 height 26
